Goal: Information Seeking & Learning: Check status

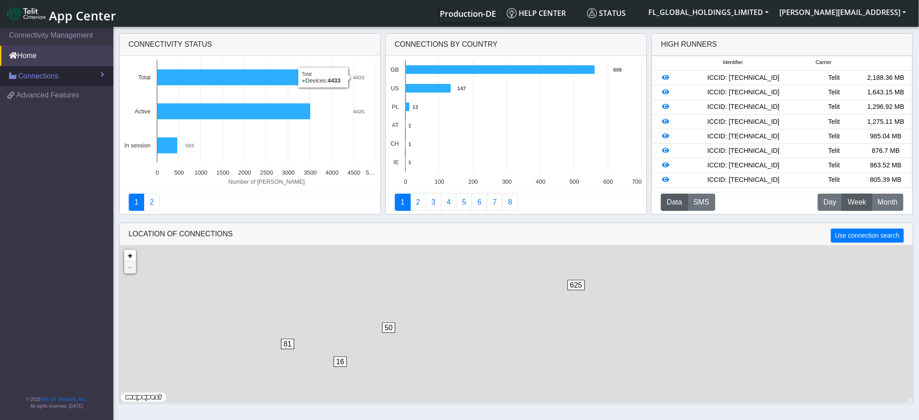
click at [56, 75] on span "Connections" at bounding box center [38, 76] width 40 height 11
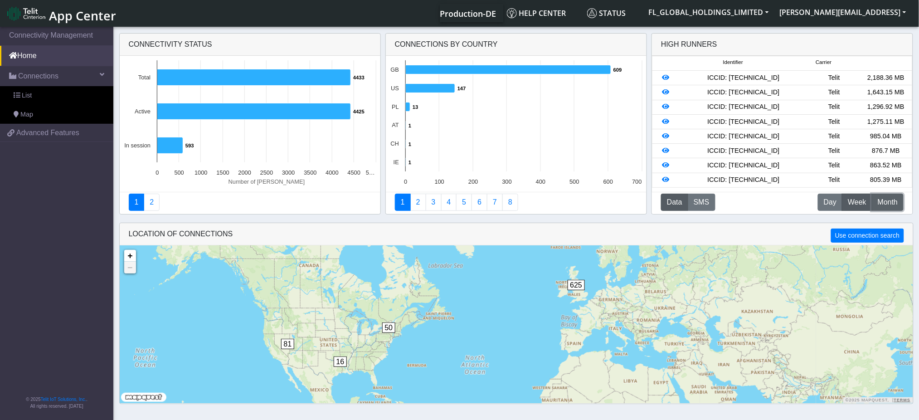
click at [890, 200] on span "Month" at bounding box center [888, 202] width 20 height 11
drag, startPoint x: 790, startPoint y: 77, endPoint x: 719, endPoint y: 77, distance: 70.8
click at [719, 77] on div "ICCID: [TECHNICAL_ID]" at bounding box center [744, 78] width 130 height 10
copy div "89358151000008449632"
click at [52, 94] on link "List" at bounding box center [56, 95] width 113 height 19
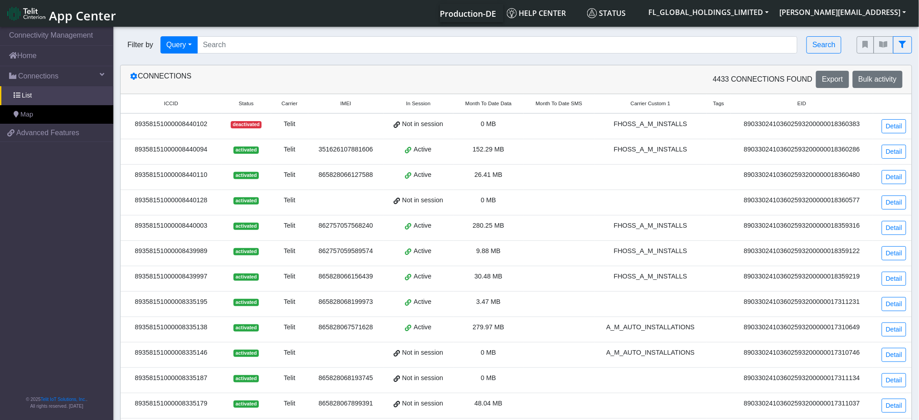
click at [314, 54] on div "Filter by Query Query In Session Not connected Country Operator Search" at bounding box center [481, 44] width 737 height 31
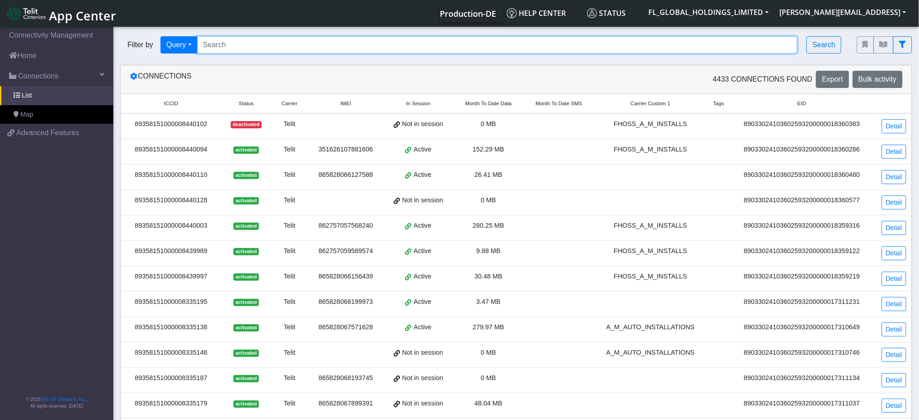
click at [310, 47] on input "Search..." at bounding box center [497, 44] width 601 height 17
paste input "89358151000008449632"
type input "89358151000008449632"
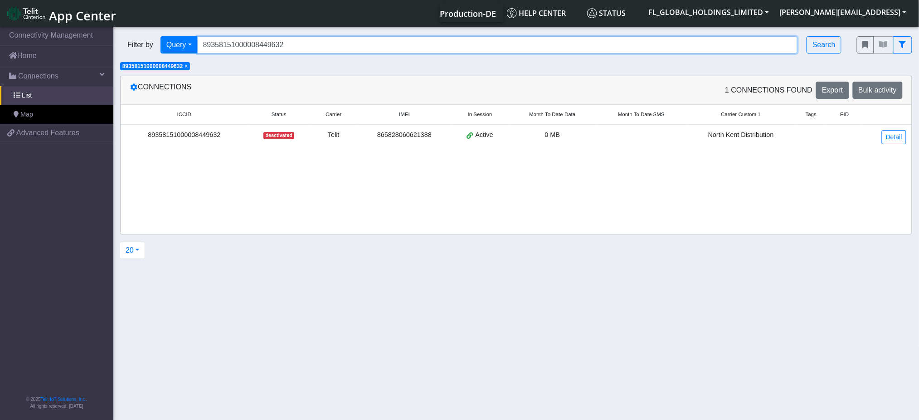
drag, startPoint x: 286, startPoint y: 44, endPoint x: 202, endPoint y: 48, distance: 83.6
click at [202, 48] on input "89358151000008449632" at bounding box center [497, 44] width 601 height 17
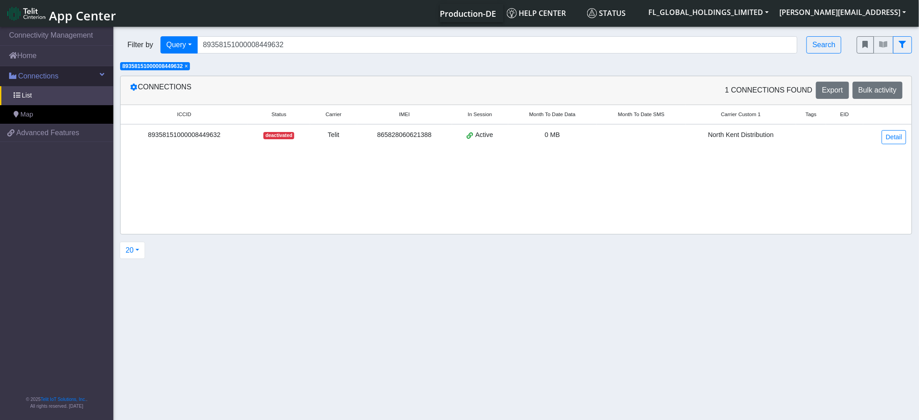
click at [74, 79] on link "Connections" at bounding box center [56, 76] width 113 height 20
click at [71, 79] on link "Connections" at bounding box center [56, 76] width 113 height 20
click at [40, 65] on link "Home" at bounding box center [56, 56] width 113 height 20
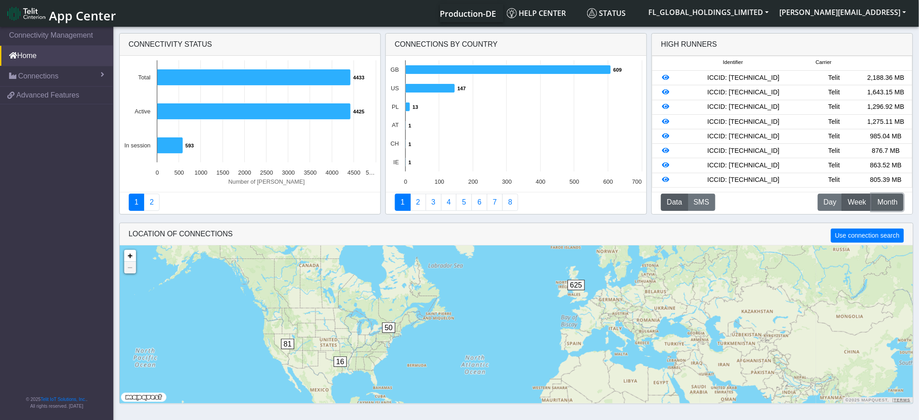
drag, startPoint x: 885, startPoint y: 207, endPoint x: 890, endPoint y: 209, distance: 5.1
click at [887, 207] on span "Month" at bounding box center [888, 202] width 20 height 11
drag, startPoint x: 789, startPoint y: 94, endPoint x: 718, endPoint y: 95, distance: 70.8
click at [718, 95] on div "ICCID: [TECHNICAL_ID]" at bounding box center [744, 93] width 130 height 10
copy div "89358151000008433677"
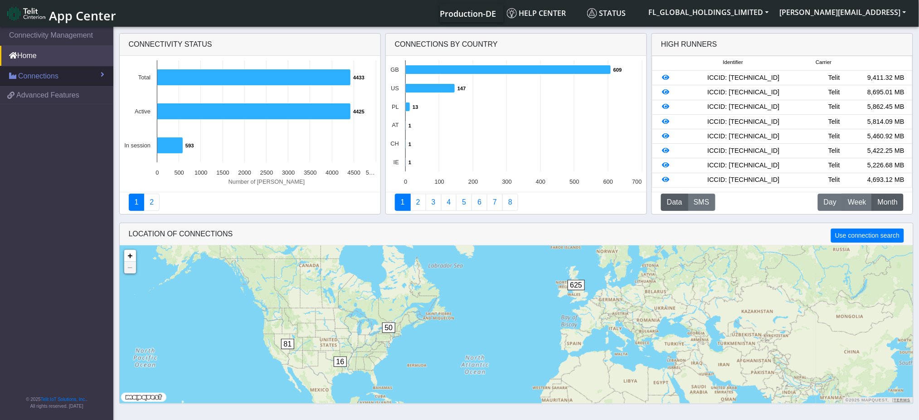
click at [73, 77] on link "Connections" at bounding box center [56, 76] width 113 height 20
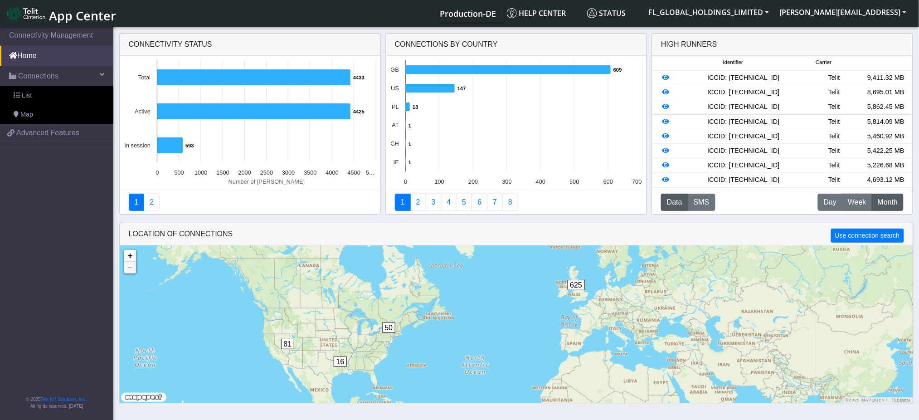
click at [780, 92] on div "ICCID: [TECHNICAL_ID]" at bounding box center [744, 93] width 130 height 10
click at [665, 92] on icon at bounding box center [666, 92] width 7 height 6
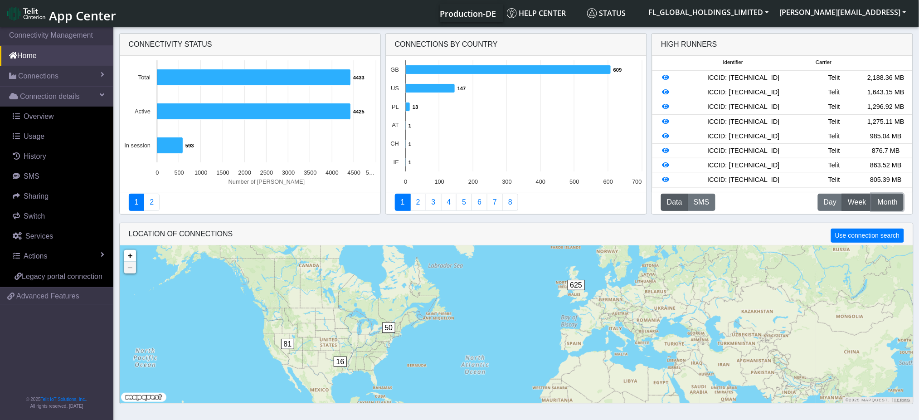
click at [886, 195] on button "M Month" at bounding box center [888, 202] width 32 height 17
drag, startPoint x: 789, startPoint y: 108, endPoint x: 719, endPoint y: 108, distance: 70.3
click at [719, 108] on div "ICCID: [TECHNICAL_ID]" at bounding box center [744, 107] width 130 height 10
copy div "89358151000008344080"
click at [75, 75] on link "Connections" at bounding box center [56, 76] width 113 height 20
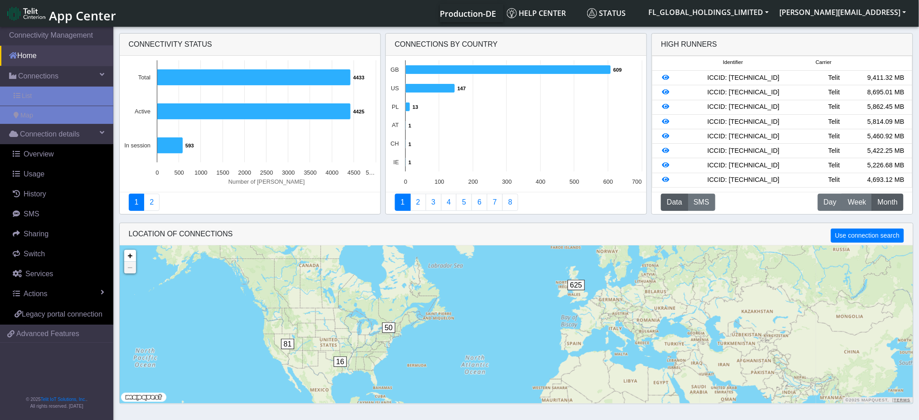
click at [70, 55] on link "Home" at bounding box center [56, 56] width 113 height 20
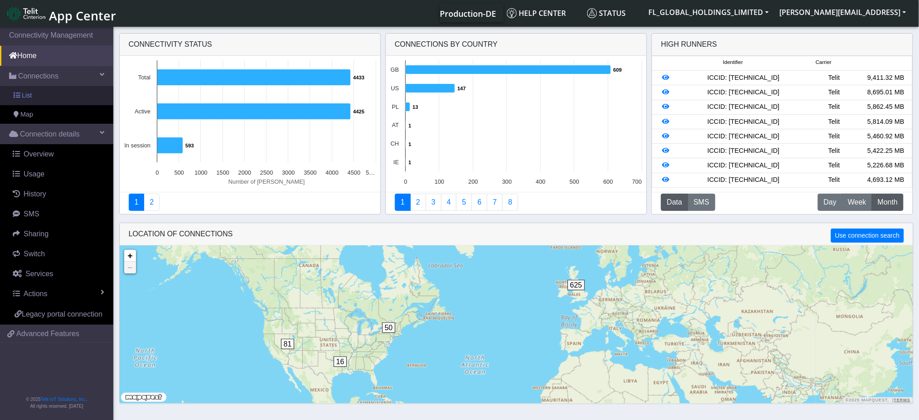
click at [60, 97] on link "List" at bounding box center [56, 95] width 113 height 19
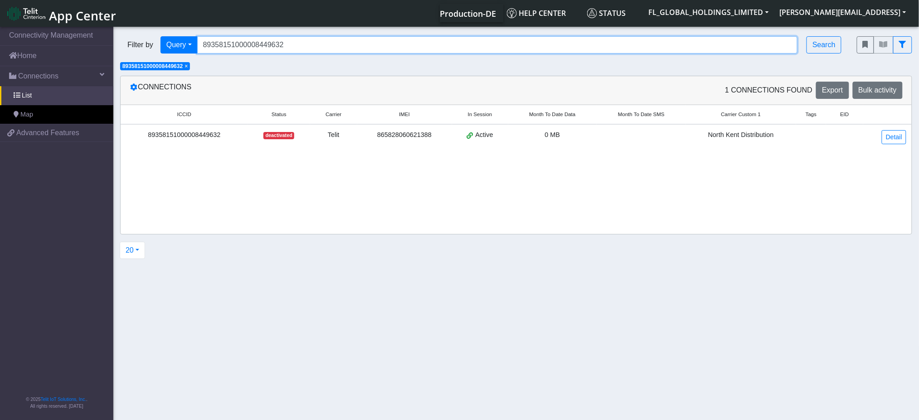
click at [287, 48] on input "89358151000008449632" at bounding box center [497, 44] width 601 height 17
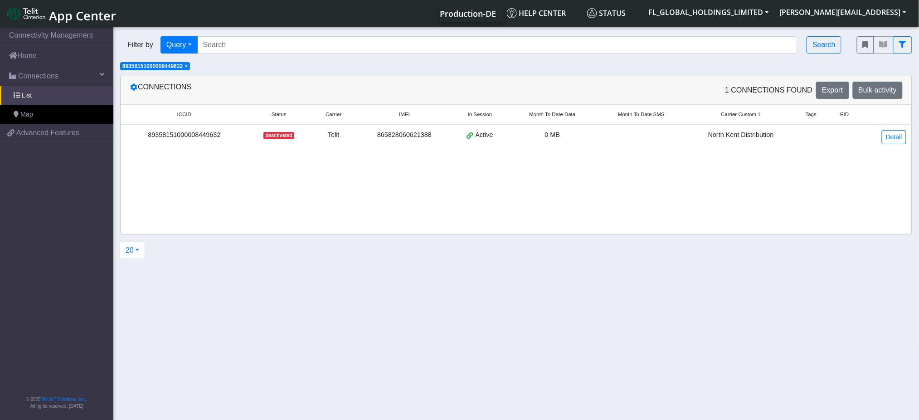
click at [190, 65] on span "× 89358151000008449632" at bounding box center [155, 66] width 70 height 8
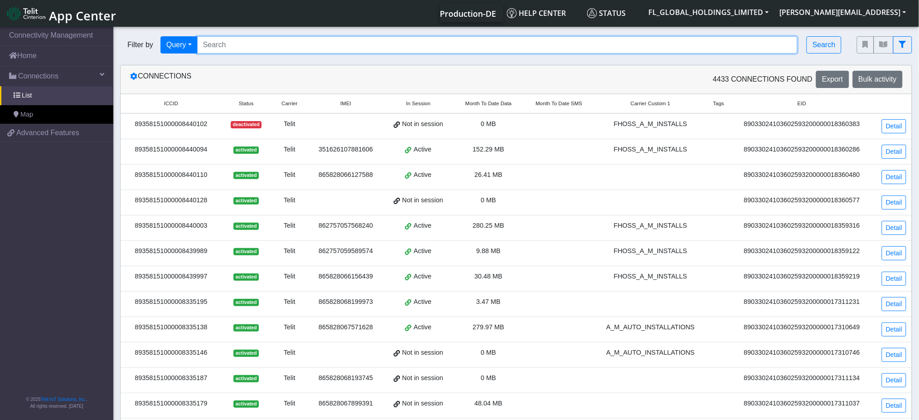
click at [223, 48] on input "Search..." at bounding box center [497, 44] width 601 height 17
paste input "89358151000008344080"
type input "89358151000008344080"
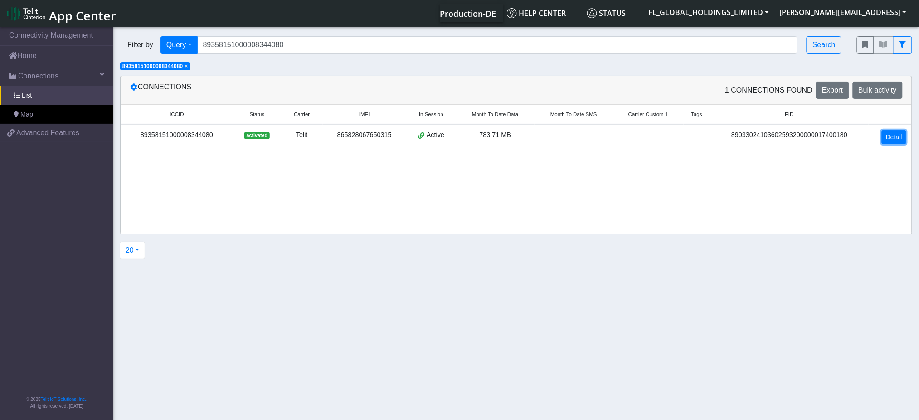
click at [904, 135] on link "Detail" at bounding box center [894, 137] width 24 height 14
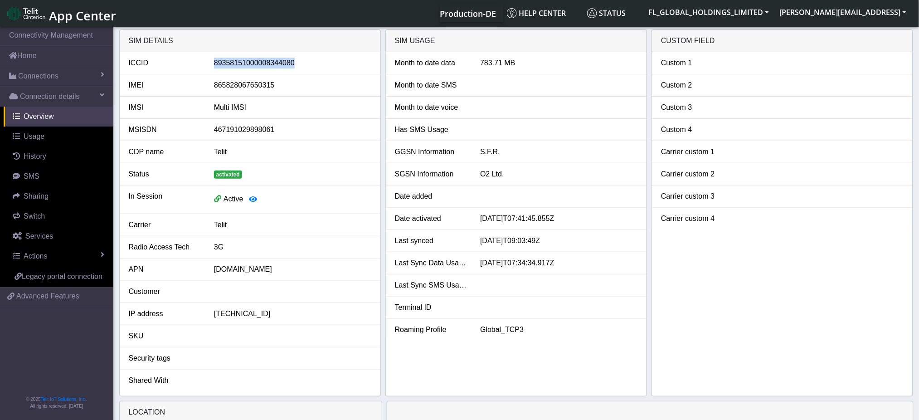
drag, startPoint x: 292, startPoint y: 64, endPoint x: 215, endPoint y: 67, distance: 77.2
click at [215, 67] on div "89358151000008344080" at bounding box center [292, 63] width 171 height 11
copy div "89358151000008344080"
click at [32, 58] on link "Home" at bounding box center [56, 56] width 113 height 20
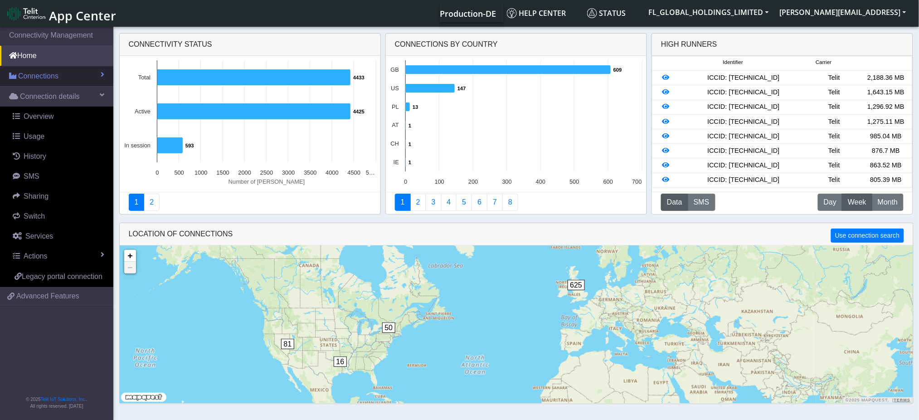
click at [52, 76] on span "Connections" at bounding box center [38, 76] width 40 height 11
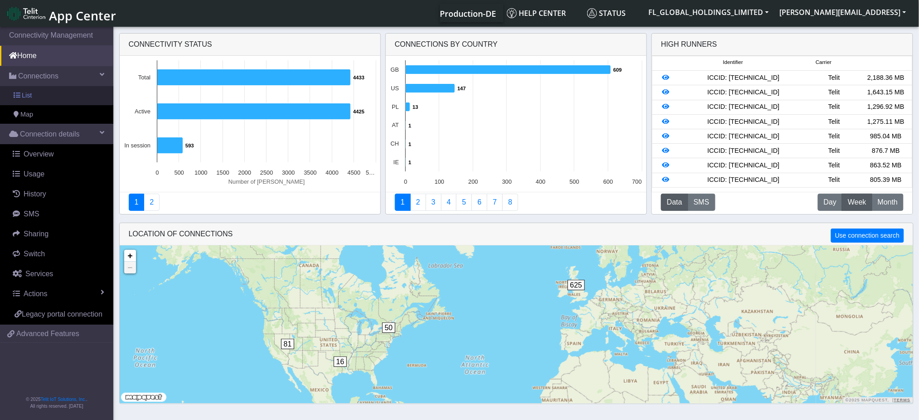
click at [49, 90] on link "List" at bounding box center [56, 95] width 113 height 19
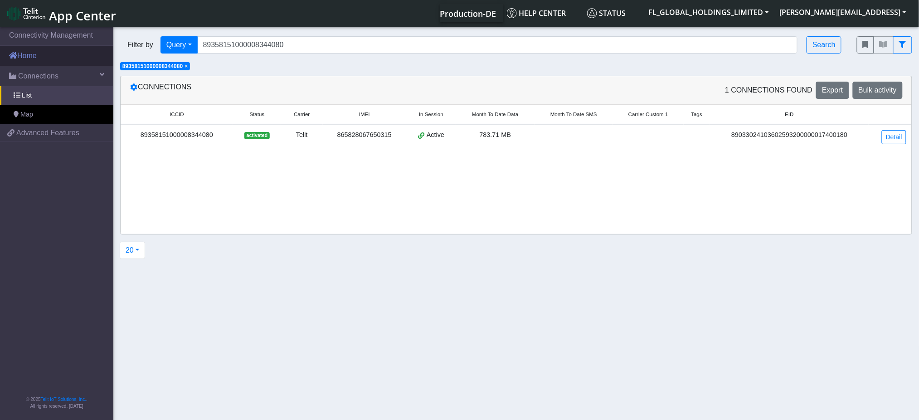
click at [49, 61] on link "Home" at bounding box center [56, 56] width 113 height 20
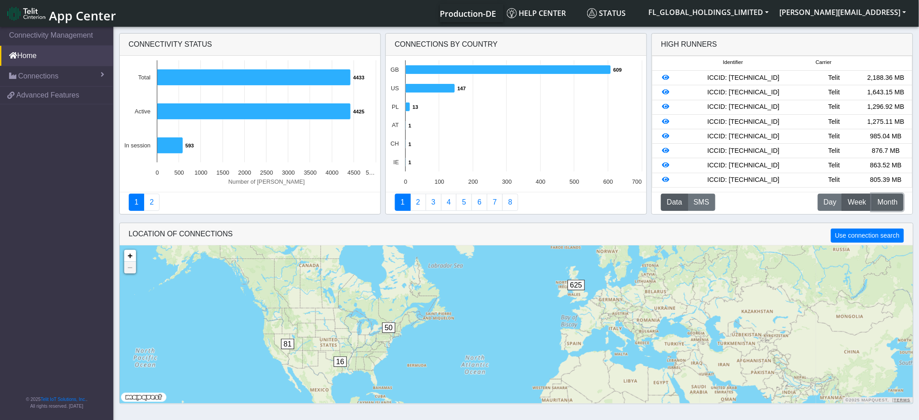
click at [888, 199] on span "Month" at bounding box center [888, 202] width 20 height 11
drag, startPoint x: 791, startPoint y: 137, endPoint x: 720, endPoint y: 139, distance: 71.3
click at [720, 139] on div "ICCID: [TECHNICAL_ID]" at bounding box center [744, 137] width 130 height 10
copy div "89358151000008344429"
click at [666, 137] on icon at bounding box center [666, 136] width 7 height 6
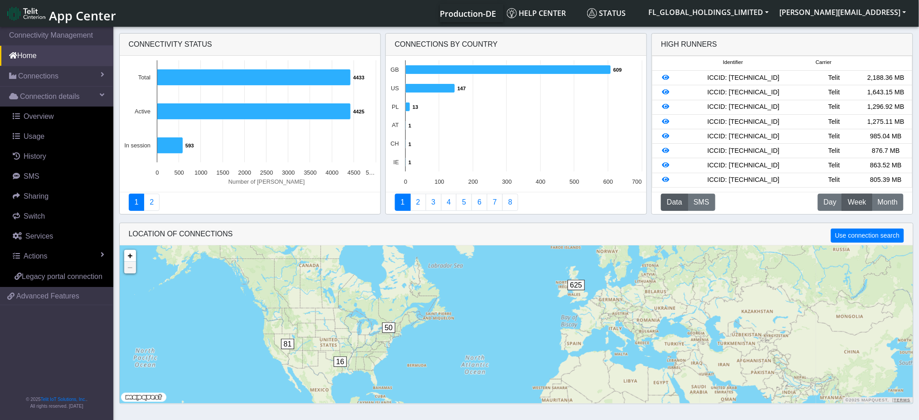
drag, startPoint x: 789, startPoint y: 153, endPoint x: 719, endPoint y: 153, distance: 69.9
click at [719, 153] on div "ICCID: [TECHNICAL_ID]" at bounding box center [744, 151] width 130 height 10
copy div "89358151000008440375"
click at [48, 76] on span "Connections" at bounding box center [38, 76] width 40 height 11
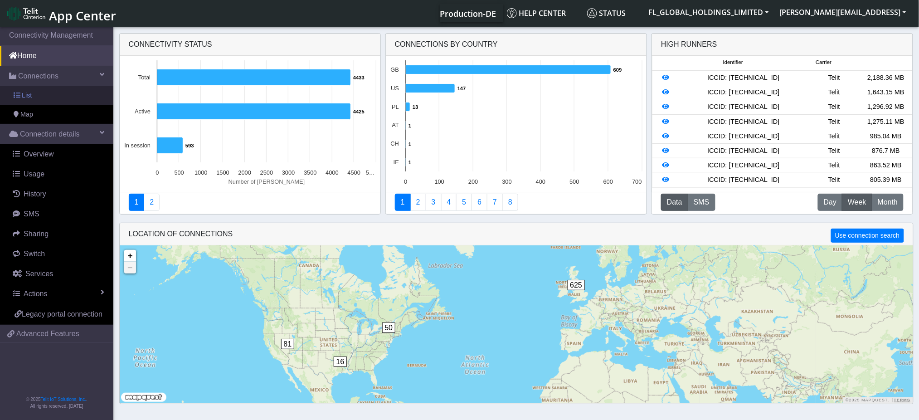
click at [47, 91] on link "List" at bounding box center [56, 95] width 113 height 19
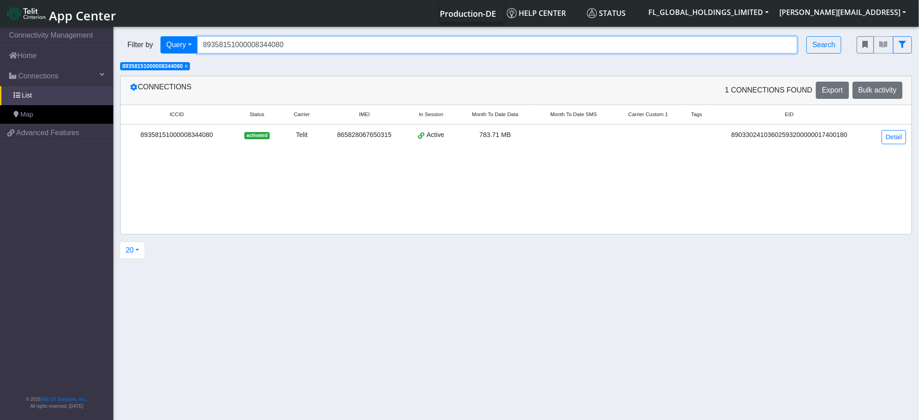
click at [284, 46] on input "89358151000008344080" at bounding box center [497, 44] width 601 height 17
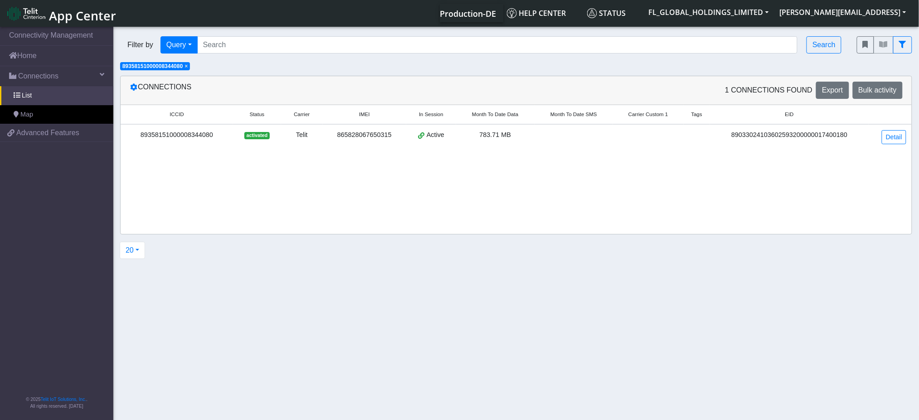
click at [188, 68] on span "×" at bounding box center [186, 66] width 3 height 6
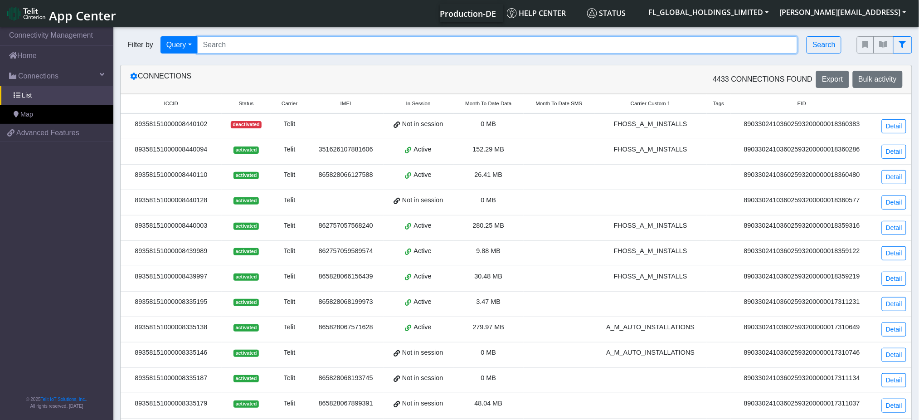
click at [232, 46] on input "Search..." at bounding box center [497, 44] width 601 height 17
paste input "89358151000008440375"
type input "89358151000008440375"
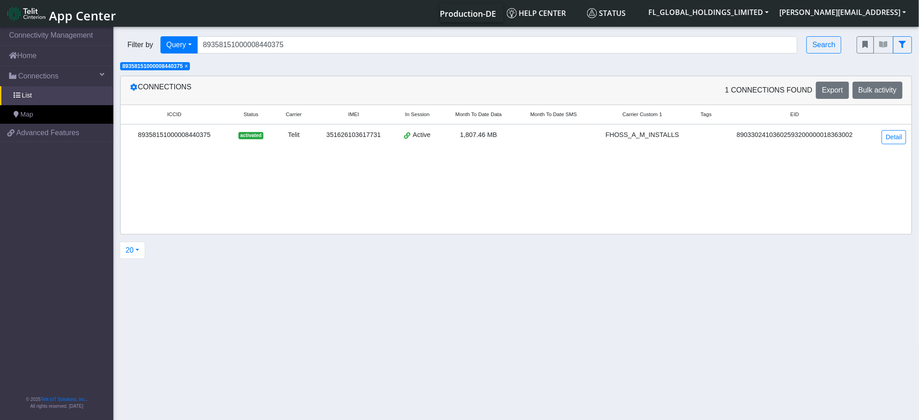
click at [204, 134] on div "89358151000008440375" at bounding box center [174, 135] width 97 height 10
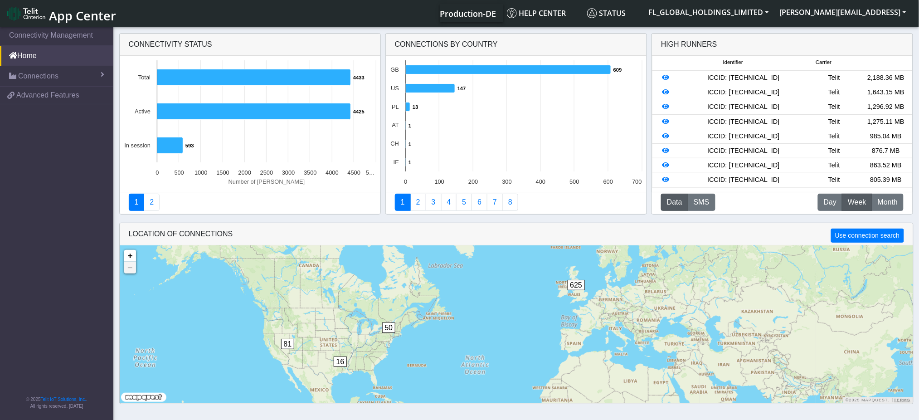
drag, startPoint x: 786, startPoint y: 165, endPoint x: 786, endPoint y: 157, distance: 7.7
click at [786, 162] on div "ICCID: [TECHNICAL_ID]" at bounding box center [744, 166] width 130 height 10
drag, startPoint x: 787, startPoint y: 152, endPoint x: 720, endPoint y: 154, distance: 67.6
click at [719, 152] on div "ICCID: [TECHNICAL_ID]" at bounding box center [744, 151] width 130 height 10
copy div "89358151000008440375"
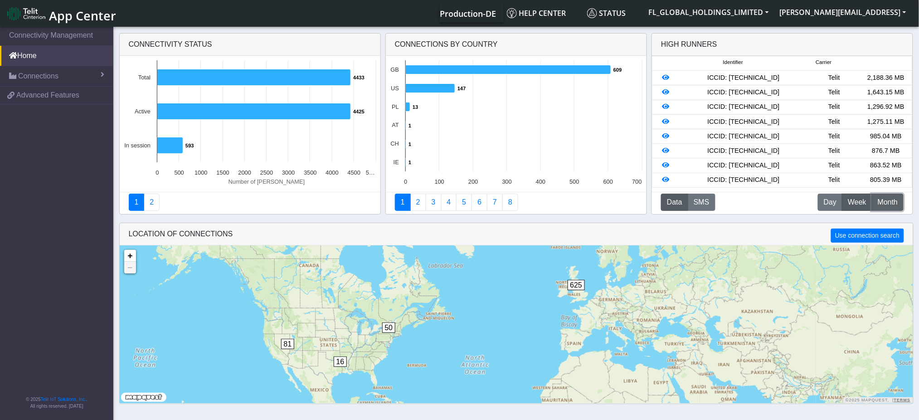
click at [895, 199] on span "Month" at bounding box center [888, 202] width 20 height 11
drag, startPoint x: 788, startPoint y: 166, endPoint x: 719, endPoint y: 167, distance: 69.0
click at [719, 167] on div "ICCID: [TECHNICAL_ID]" at bounding box center [744, 166] width 130 height 10
copy div "89358151000008334487"
click at [669, 164] on icon at bounding box center [666, 165] width 7 height 6
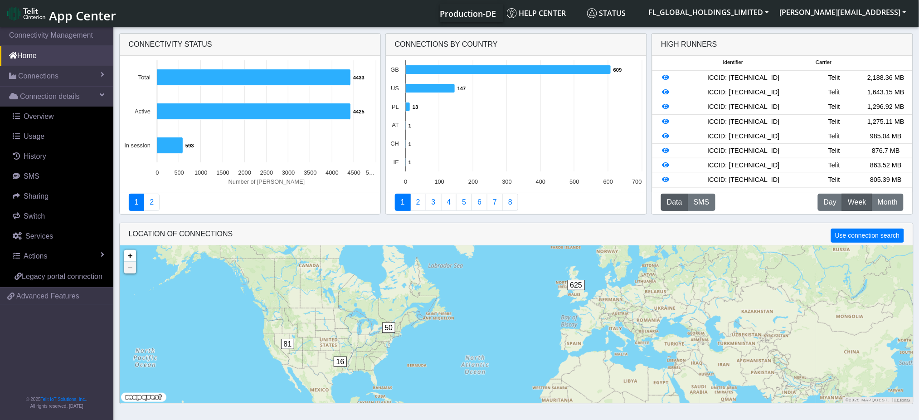
drag, startPoint x: 789, startPoint y: 181, endPoint x: 718, endPoint y: 181, distance: 70.3
click at [718, 181] on div "ICCID: [TECHNICAL_ID]" at bounding box center [744, 180] width 130 height 10
click at [889, 206] on span "Month" at bounding box center [888, 202] width 20 height 11
drag, startPoint x: 790, startPoint y: 181, endPoint x: 720, endPoint y: 179, distance: 69.9
click at [720, 179] on div "ICCID: [TECHNICAL_ID]" at bounding box center [744, 180] width 130 height 10
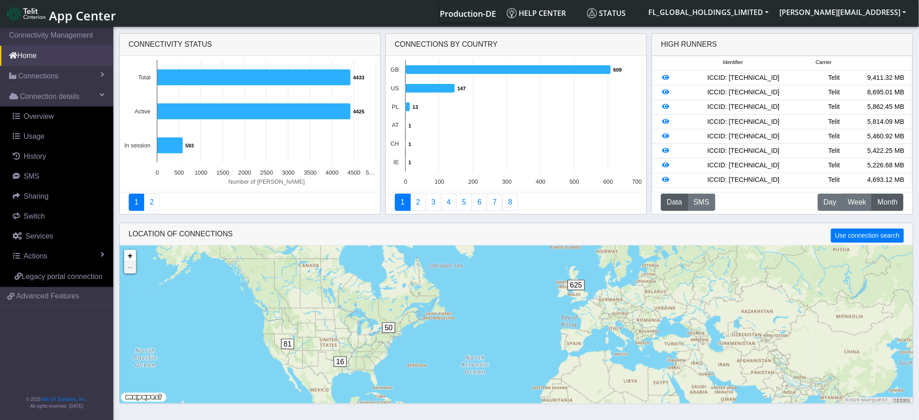
copy div "9358151000008440375"
